Goal: Information Seeking & Learning: Learn about a topic

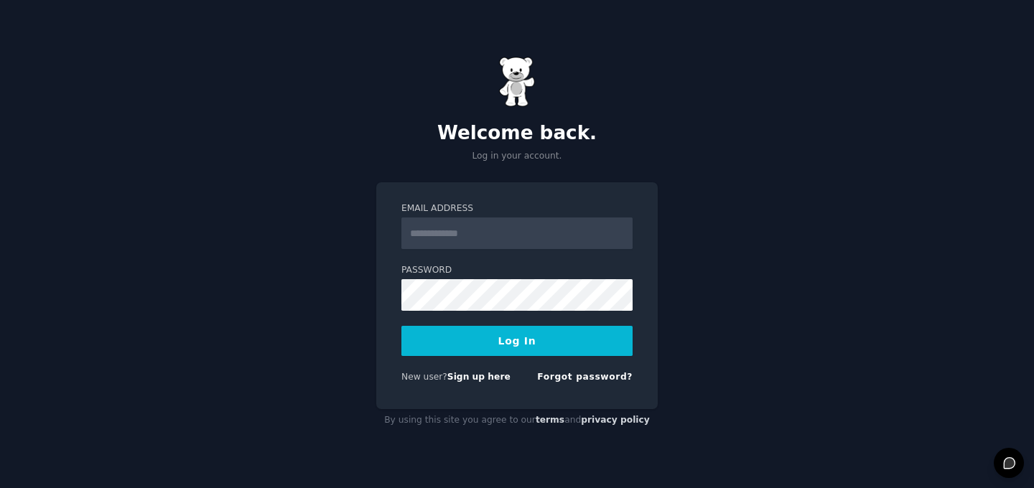
click at [506, 232] on input "Email Address" at bounding box center [517, 234] width 231 height 32
type input "**********"
click at [529, 333] on button "Log In" at bounding box center [517, 341] width 231 height 30
click at [515, 329] on button "Log In" at bounding box center [517, 341] width 231 height 30
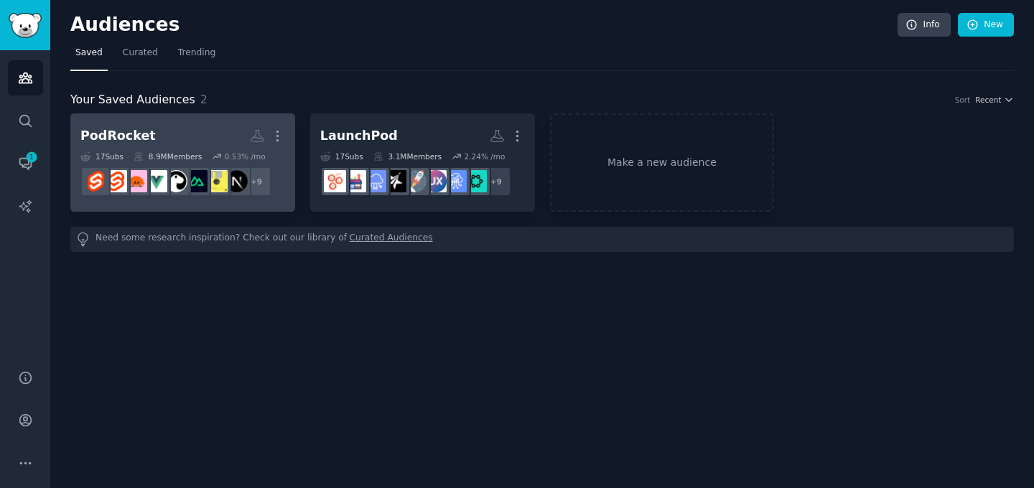
click at [187, 134] on h2 "PodRocket More" at bounding box center [182, 136] width 205 height 25
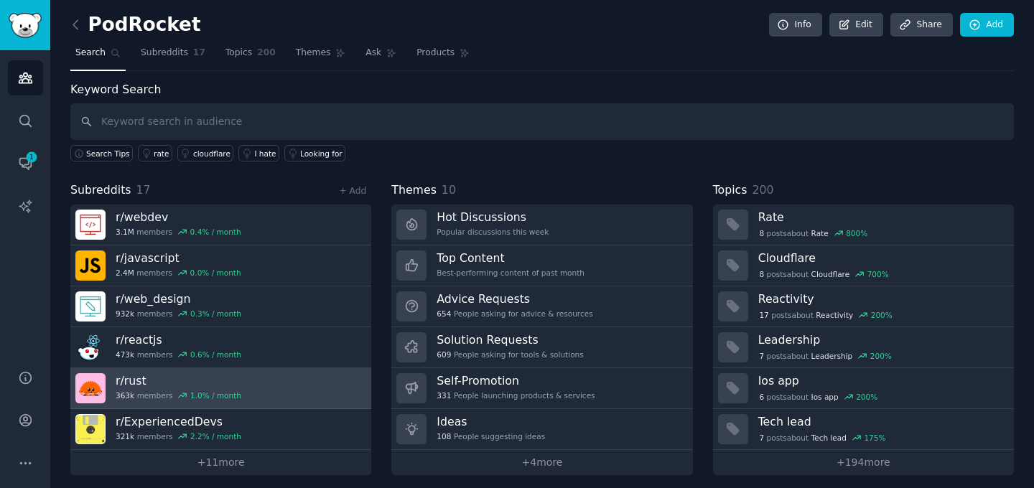
scroll to position [6, 0]
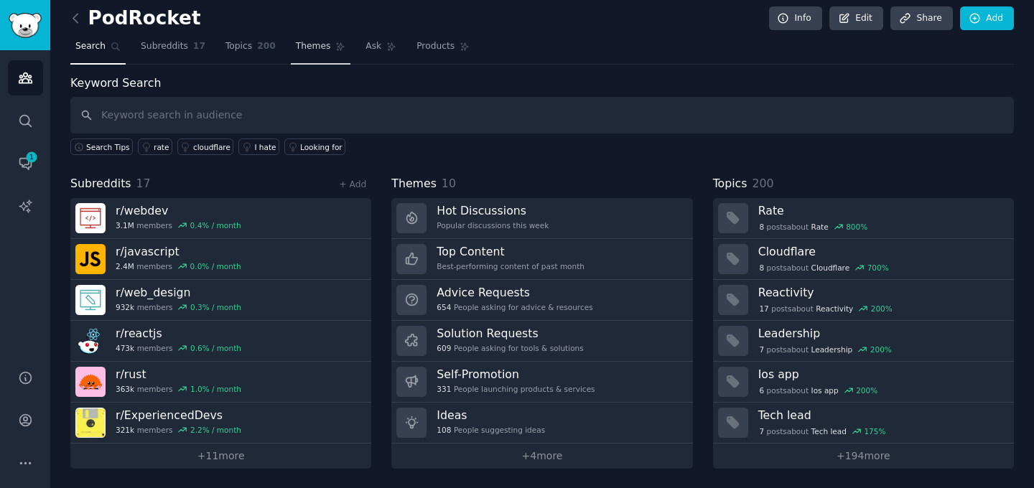
click at [306, 45] on span "Themes" at bounding box center [313, 46] width 35 height 13
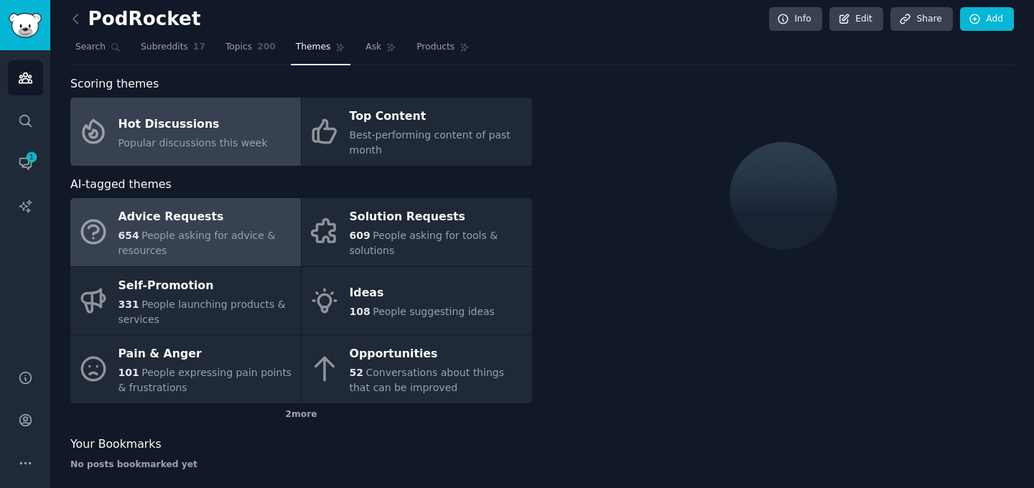
scroll to position [6, 0]
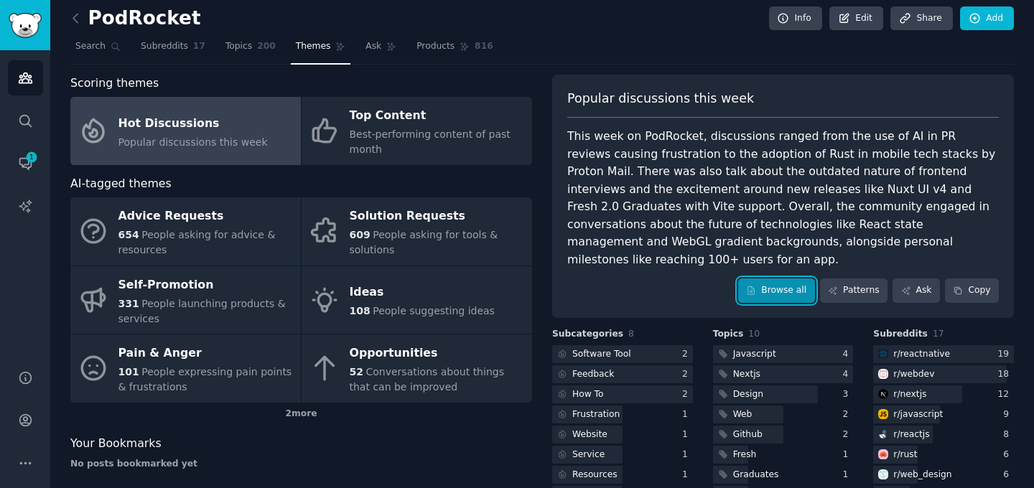
click at [753, 279] on link "Browse all" at bounding box center [776, 291] width 77 height 24
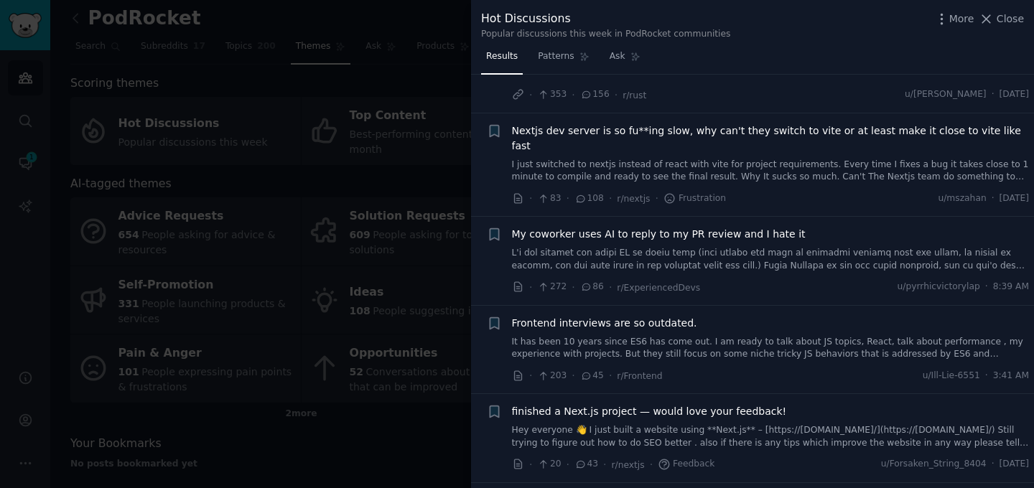
scroll to position [237, 0]
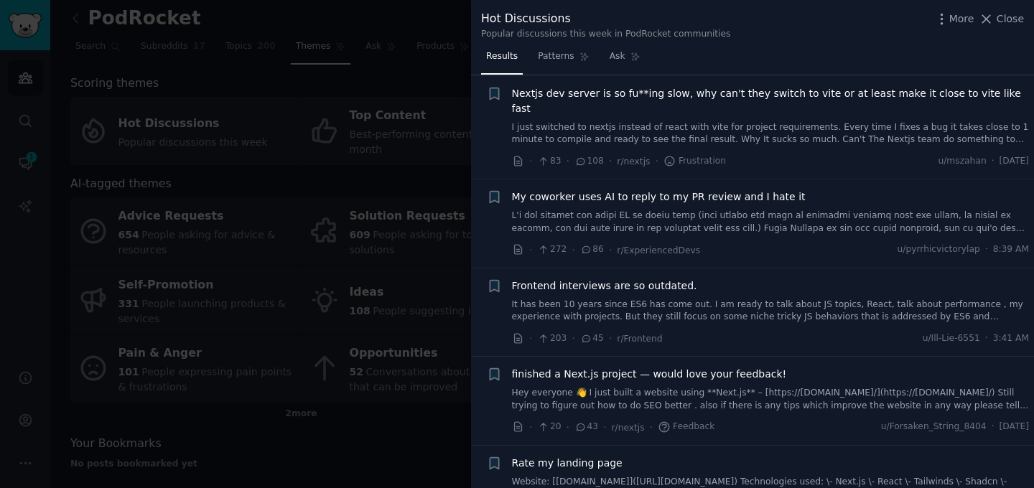
click at [621, 269] on li "+ Frontend interviews are so outdated. It has been 10 years since ES6 has come …" at bounding box center [752, 313] width 563 height 88
click at [621, 279] on span "Frontend interviews are so outdated." at bounding box center [604, 286] width 185 height 15
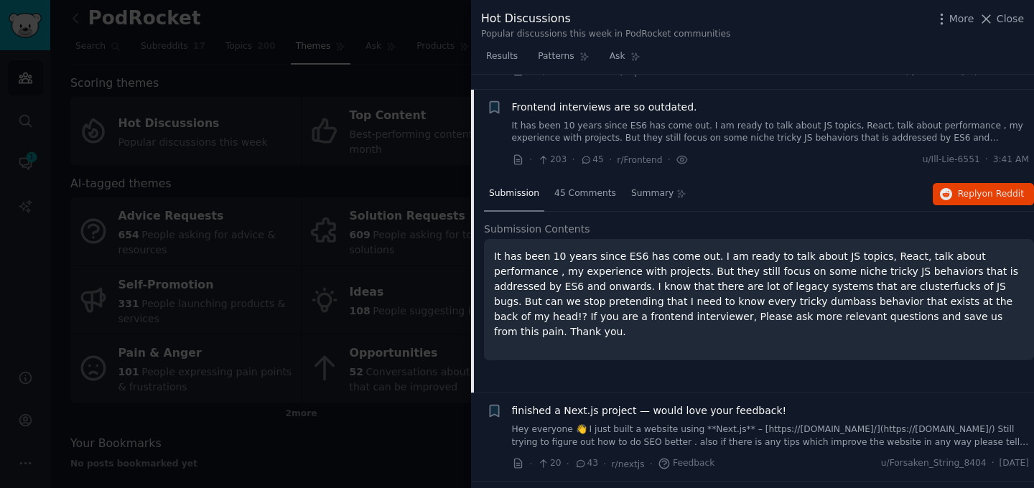
scroll to position [417, 0]
click at [979, 187] on span "Reply on Reddit" at bounding box center [991, 193] width 66 height 13
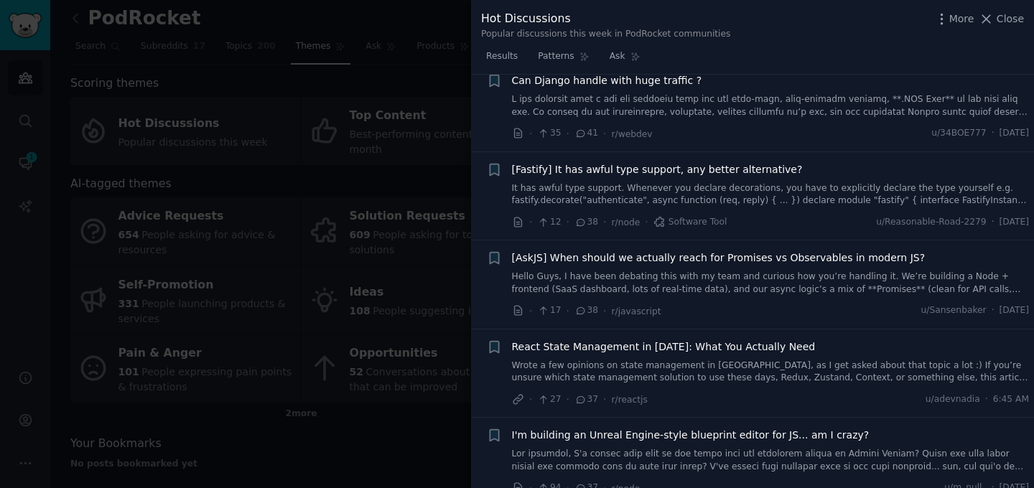
scroll to position [1063, 0]
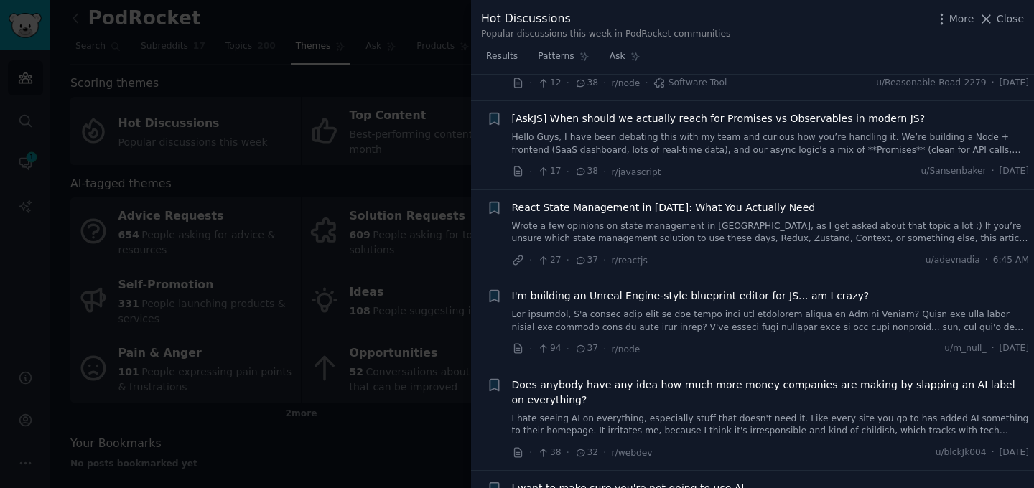
click at [424, 331] on div at bounding box center [517, 244] width 1034 height 488
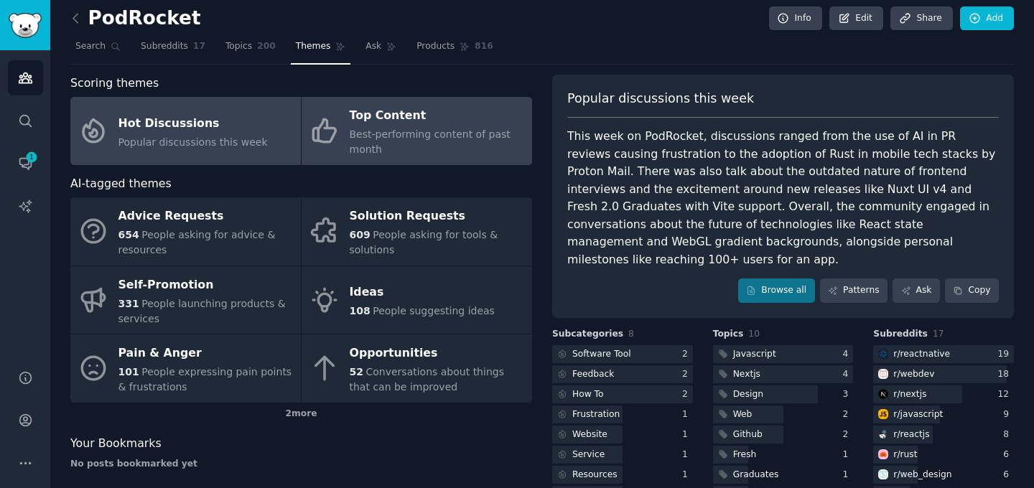
click at [421, 162] on link "Top Content Best-performing content of past month" at bounding box center [417, 131] width 231 height 68
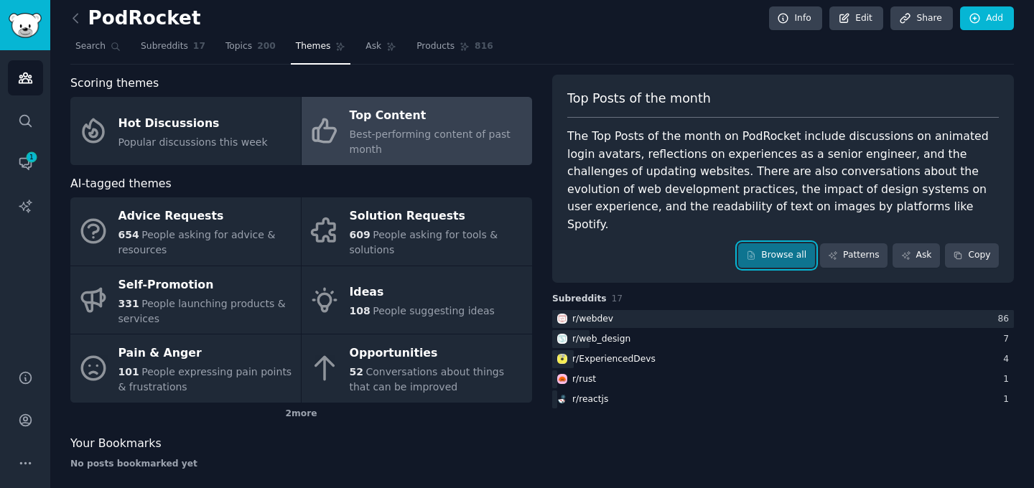
click at [780, 243] on link "Browse all" at bounding box center [776, 255] width 77 height 24
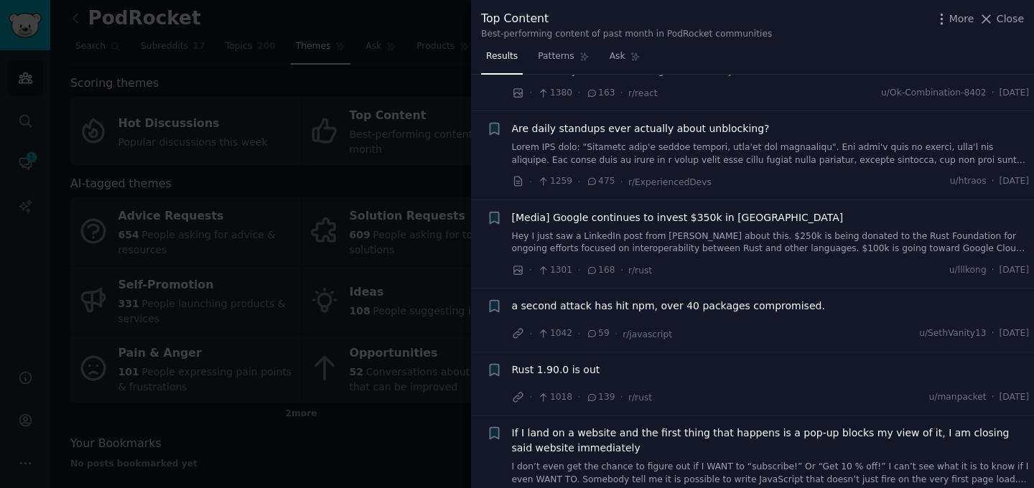
scroll to position [1266, 0]
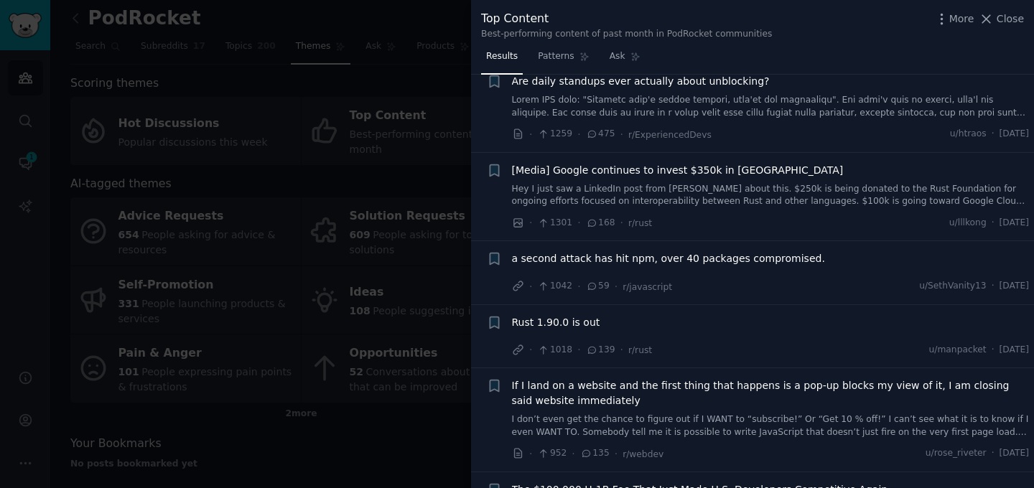
click at [710, 183] on link "Hey I just saw a LinkedIn post from [PERSON_NAME] about this. $250k is being do…" at bounding box center [771, 195] width 518 height 25
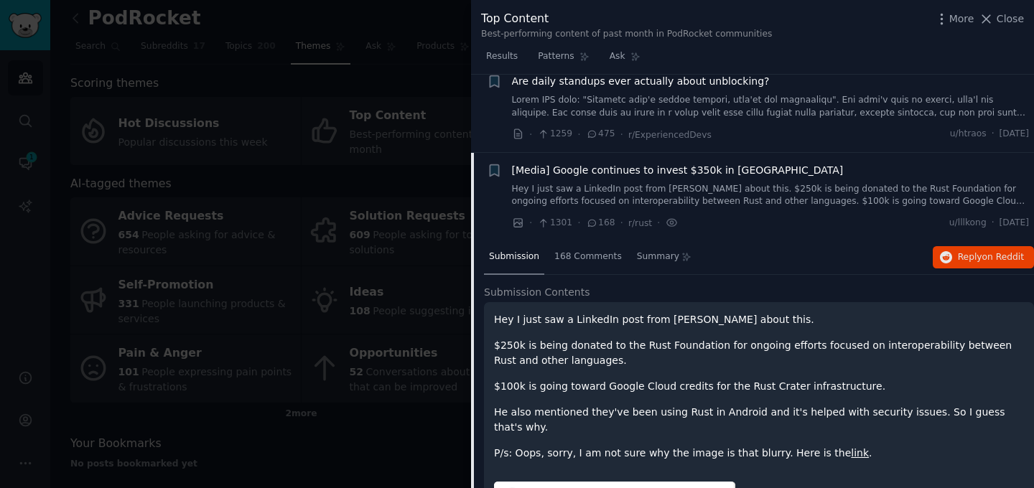
scroll to position [1329, 0]
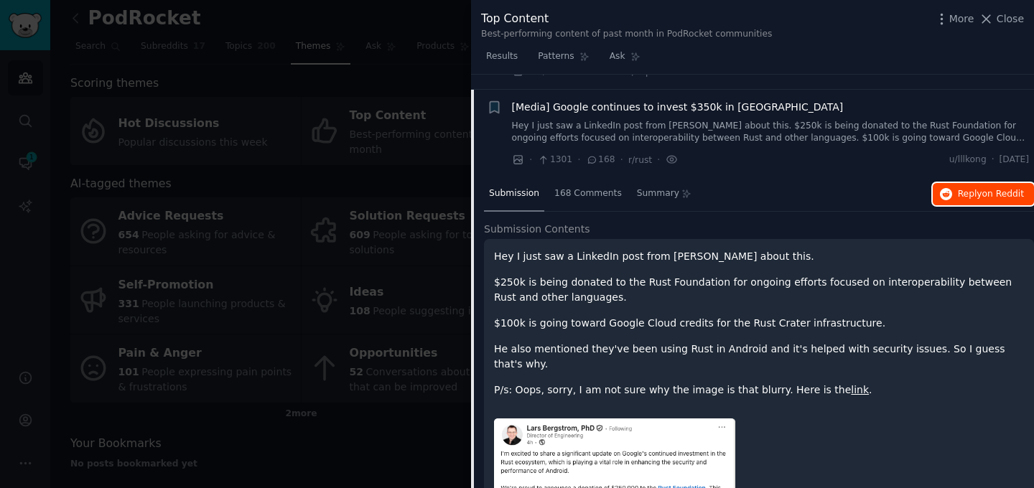
click at [935, 183] on button "Reply on Reddit" at bounding box center [983, 194] width 101 height 23
click at [409, 166] on div at bounding box center [517, 244] width 1034 height 488
